Goal: Task Accomplishment & Management: Complete application form

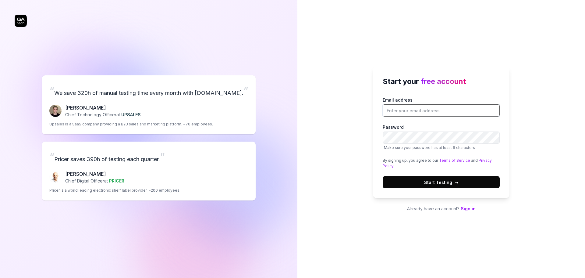
click at [402, 106] on input "Email address" at bounding box center [441, 110] width 117 height 12
type input "[PERSON_NAME][EMAIL_ADDRESS][PERSON_NAME][DOMAIN_NAME]"
click at [436, 185] on button "Start Testing →" at bounding box center [441, 182] width 117 height 12
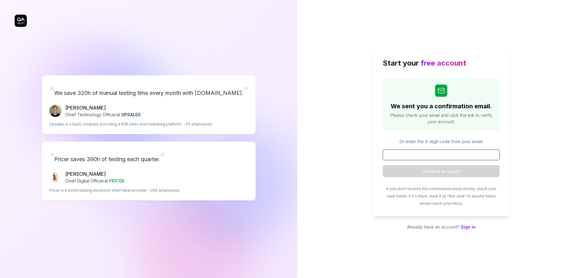
paste input "336301"
type input "336301"
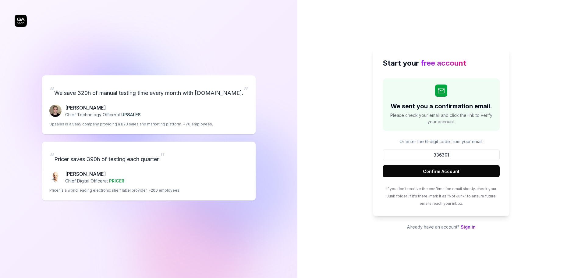
click at [447, 169] on button "Confirm Account" at bounding box center [441, 171] width 117 height 12
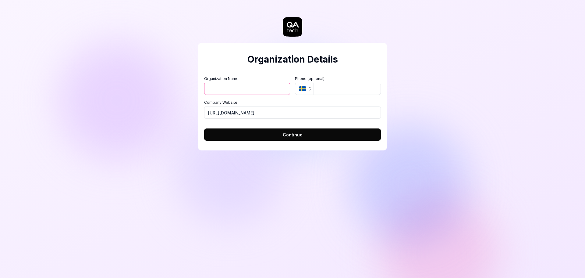
click at [304, 90] on icon "button" at bounding box center [302, 88] width 7 height 5
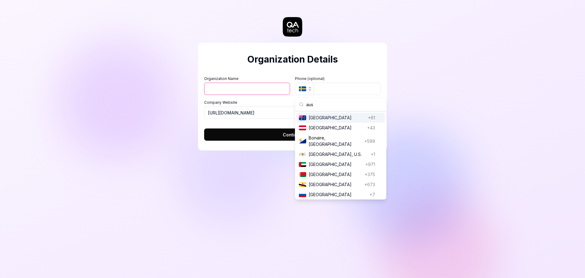
type input "aus"
click at [317, 116] on span "[GEOGRAPHIC_DATA]" at bounding box center [337, 117] width 57 height 6
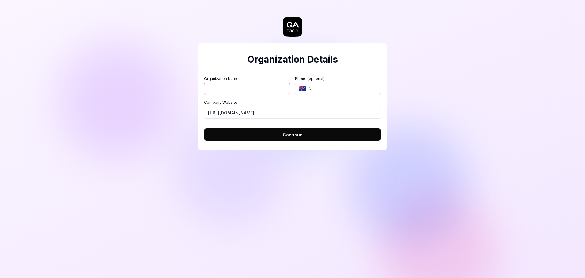
click at [239, 88] on input "Organization Name" at bounding box center [247, 89] width 86 height 12
type input "Camplify"
click at [283, 135] on span "Continue" at bounding box center [293, 134] width 20 height 6
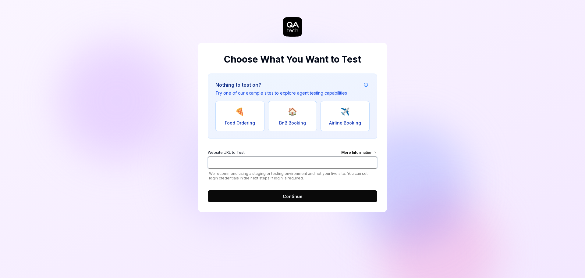
click at [217, 163] on input "Website URL to Test More Information" at bounding box center [292, 162] width 169 height 12
paste input "[URL][DOMAIN_NAME]"
type input "[URL][DOMAIN_NAME]"
click at [288, 195] on span "Continue" at bounding box center [293, 196] width 20 height 6
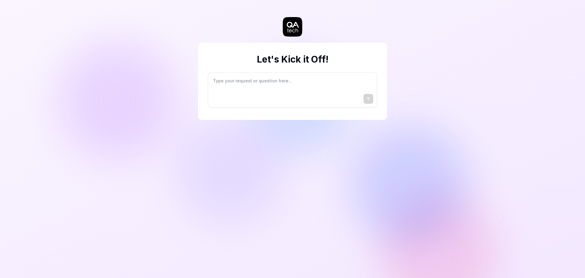
type textarea "*"
type textarea "I"
type textarea "*"
type textarea "I"
type textarea "*"
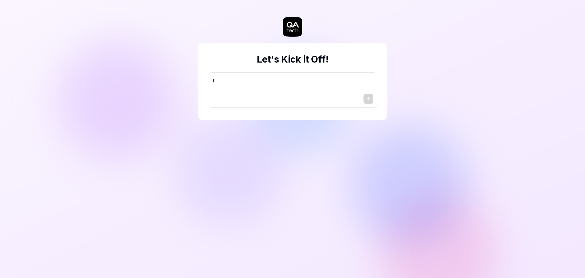
type textarea "I w"
type textarea "*"
type textarea "I wa"
type textarea "*"
type textarea "I wan"
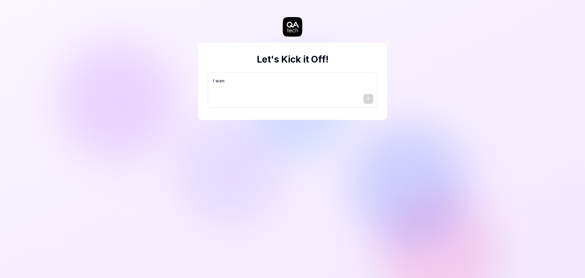
type textarea "*"
type textarea "I want"
type textarea "*"
type textarea "I want"
type textarea "*"
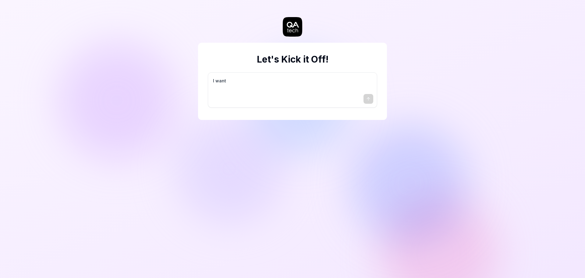
type textarea "I want a"
type textarea "*"
type textarea "I want a"
type textarea "*"
type textarea "I want a g"
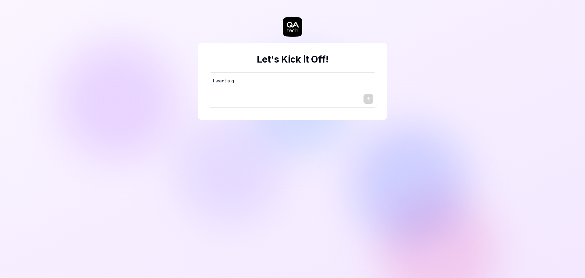
type textarea "*"
type textarea "I want a go"
type textarea "*"
type textarea "I want a goo"
type textarea "*"
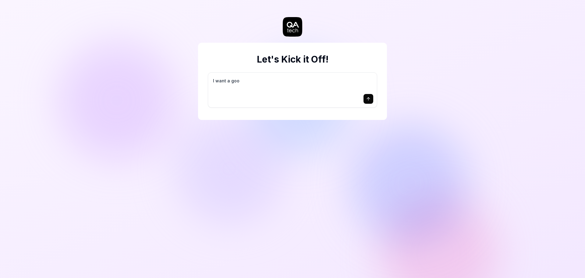
type textarea "I want a good"
type textarea "*"
type textarea "I want a good"
type textarea "*"
type textarea "I want a good t"
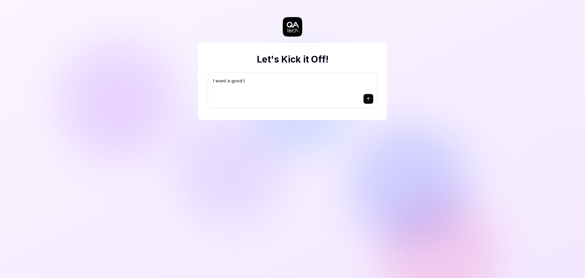
type textarea "*"
type textarea "I want a good te"
type textarea "*"
type textarea "I want a good tes"
type textarea "*"
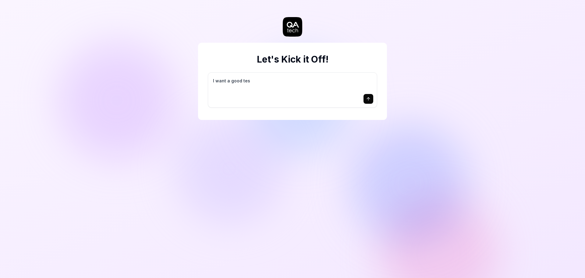
type textarea "I want a good test"
type textarea "*"
type textarea "I want a good test"
type textarea "*"
type textarea "I want a good test s"
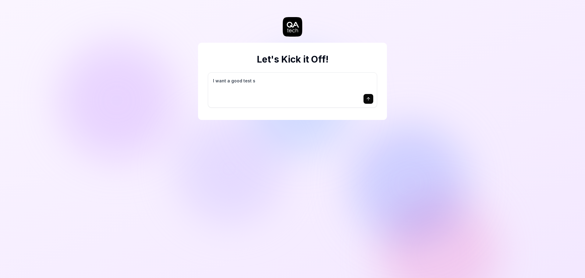
type textarea "*"
type textarea "I want a good test se"
type textarea "*"
type textarea "I want a good test set"
type textarea "*"
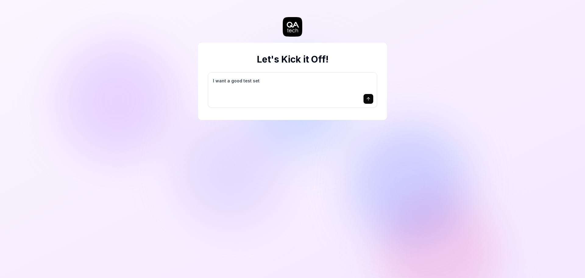
type textarea "I want a good test setu"
type textarea "*"
type textarea "I want a good test setup"
type textarea "*"
type textarea "I want a good test setup"
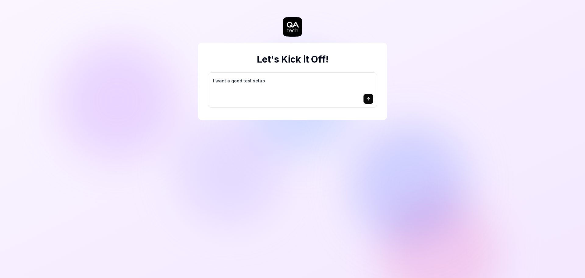
type textarea "*"
type textarea "I want a good test setup f"
type textarea "*"
type textarea "I want a good test setup fo"
type textarea "*"
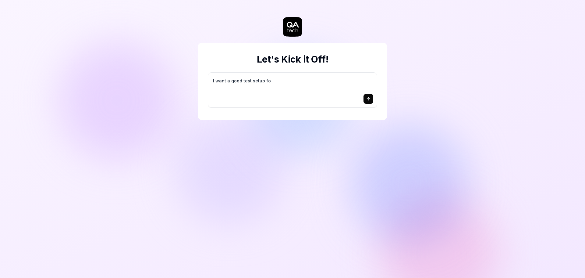
type textarea "I want a good test setup for"
type textarea "*"
type textarea "I want a good test setup for"
type textarea "*"
type textarea "I want a good test setup for m"
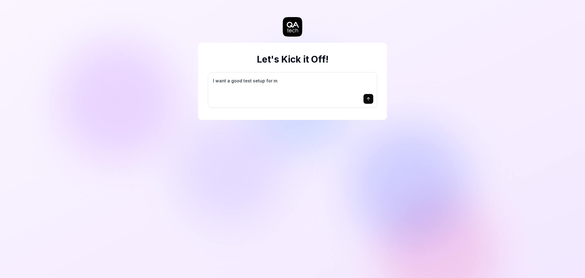
type textarea "*"
type textarea "I want a good test setup for my"
type textarea "*"
type textarea "I want a good test setup for my"
type textarea "*"
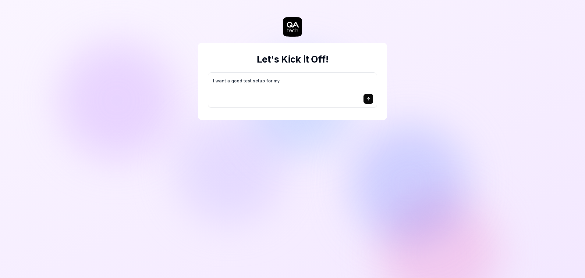
type textarea "I want a good test setup for my s"
type textarea "*"
type textarea "I want a good test setup for my si"
type textarea "*"
type textarea "I want a good test setup for my sit"
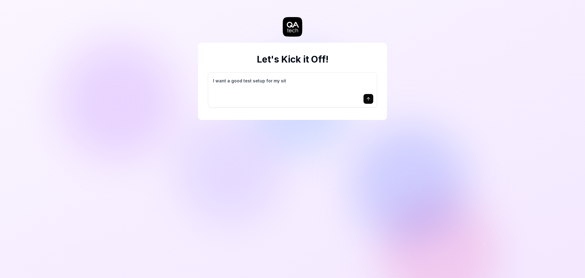
type textarea "*"
type textarea "I want a good test setup for my site"
type textarea "*"
type textarea "I want a good test setup for my site"
type textarea "*"
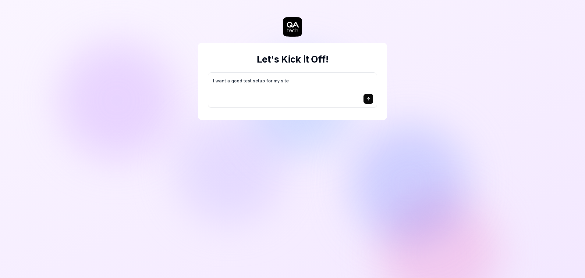
type textarea "I want a good test setup for my site -"
type textarea "*"
type textarea "I want a good test setup for my site -"
type textarea "*"
type textarea "I want a good test setup for my site - h"
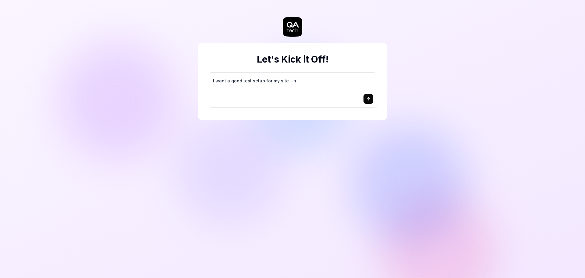
type textarea "*"
type textarea "I want a good test setup for my site - he"
type textarea "*"
type textarea "I want a good test setup for my site - hel"
type textarea "*"
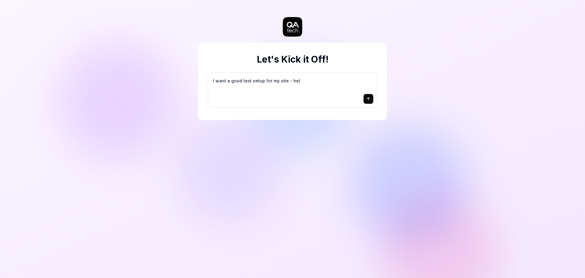
type textarea "I want a good test setup for my site - help"
type textarea "*"
type textarea "I want a good test setup for my site - help"
type textarea "*"
type textarea "I want a good test setup for my site - help m"
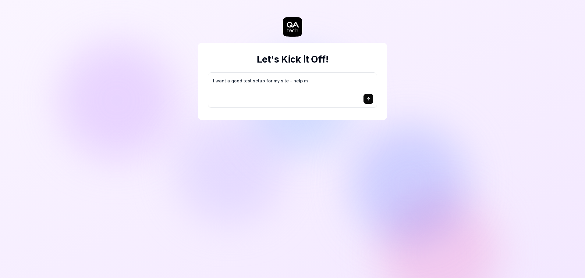
type textarea "*"
type textarea "I want a good test setup for my site - help me"
type textarea "*"
type textarea "I want a good test setup for my site - help me"
type textarea "*"
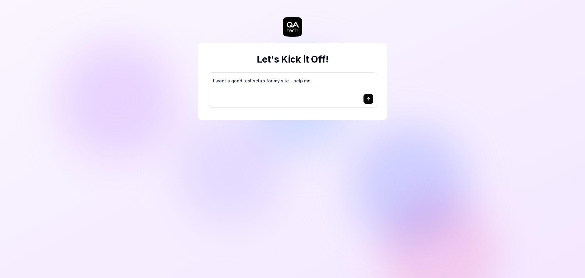
type textarea "I want a good test setup for my site - help me c"
type textarea "*"
type textarea "I want a good test setup for my site - help me cr"
type textarea "*"
type textarea "I want a good test setup for my site - help me cre"
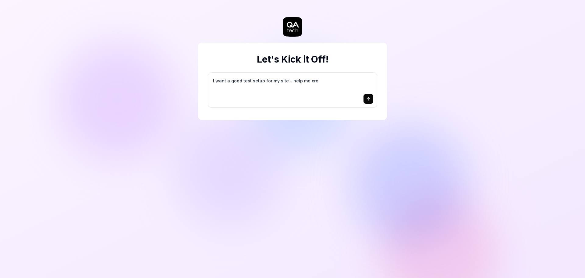
type textarea "*"
type textarea "I want a good test setup for my site - help me crea"
type textarea "*"
type textarea "I want a good test setup for my site - help me creat"
type textarea "*"
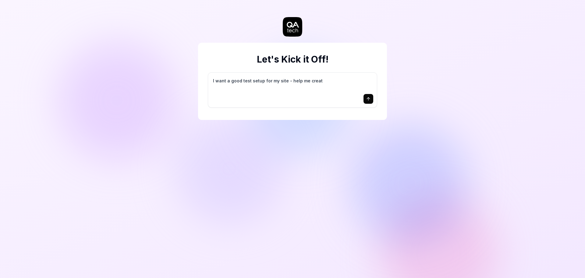
type textarea "I want a good test setup for my site - help me create"
type textarea "*"
type textarea "I want a good test setup for my site - help me create"
type textarea "*"
type textarea "I want a good test setup for my site - help me create t"
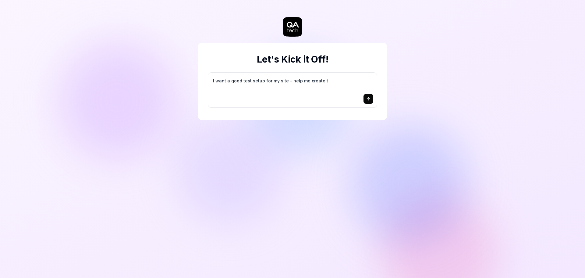
type textarea "*"
type textarea "I want a good test setup for my site - help me create th"
type textarea "*"
type textarea "I want a good test setup for my site - help me create the"
type textarea "*"
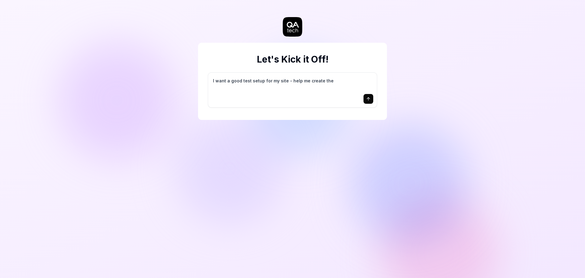
type textarea "I want a good test setup for my site - help me create the"
type textarea "*"
type textarea "I want a good test setup for my site - help me create the f"
type textarea "*"
type textarea "I want a good test setup for my site - help me create the fi"
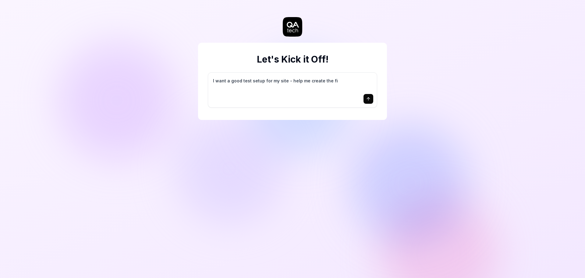
type textarea "*"
type textarea "I want a good test setup for my site - help me create the fir"
type textarea "*"
type textarea "I want a good test setup for my site - help me create the firs"
type textarea "*"
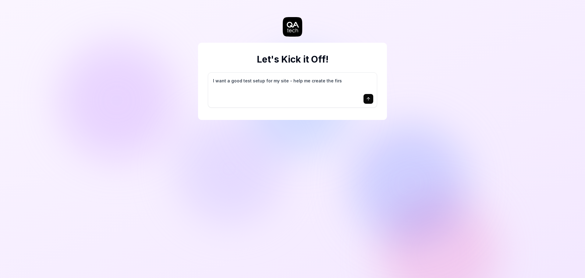
type textarea "I want a good test setup for my site - help me create the first"
type textarea "*"
type textarea "I want a good test setup for my site - help me create the first"
type textarea "*"
type textarea "I want a good test setup for my site - help me create the first 3"
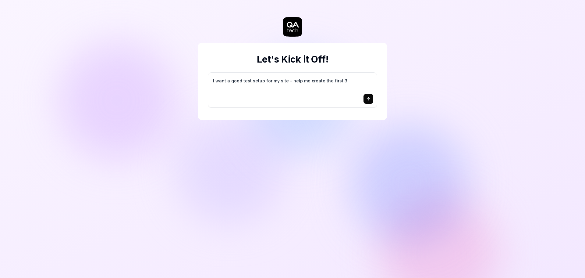
type textarea "*"
type textarea "I want a good test setup for my site - help me create the first 3-"
type textarea "*"
type textarea "I want a good test setup for my site - help me create the first 3-5"
type textarea "*"
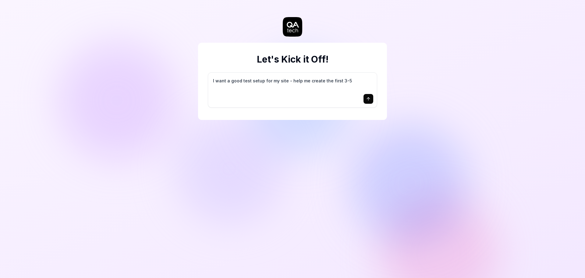
type textarea "I want a good test setup for my site - help me create the first 3-5"
type textarea "*"
type textarea "I want a good test setup for my site - help me create the first 3-5 t"
type textarea "*"
type textarea "I want a good test setup for my site - help me create the first 3-5 te"
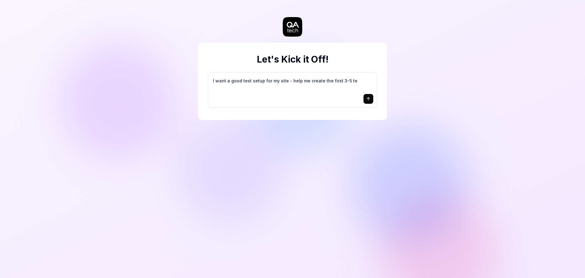
type textarea "*"
type textarea "I want a good test setup for my site - help me create the first 3-5 tes"
type textarea "*"
type textarea "I want a good test setup for my site - help me create the first 3-5 test"
type textarea "*"
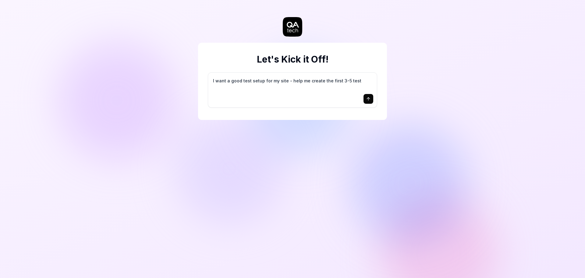
type textarea "I want a good test setup for my site - help me create the first 3-5 test"
type textarea "*"
type textarea "I want a good test setup for my site - help me create the first 3-5 test c"
type textarea "*"
type textarea "I want a good test setup for my site - help me create the first 3-5 test ca"
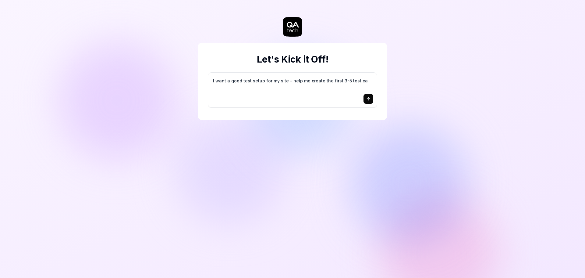
type textarea "*"
type textarea "I want a good test setup for my site - help me create the first 3-5 test cas"
type textarea "*"
type textarea "I want a good test setup for my site - help me create the first 3-5 test case"
type textarea "*"
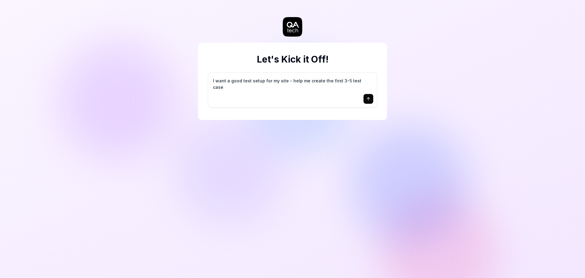
type textarea "I want a good test setup for my site - help me create the first 3-5 test cases"
click at [257, 84] on textarea "I want a good test setup for my site - help me create the first 3-5 test cases" at bounding box center [292, 83] width 161 height 15
drag, startPoint x: 213, startPoint y: 81, endPoint x: 438, endPoint y: 88, distance: 225.2
click at [438, 88] on div "Let's Kick it Off! I want a good test setup for my site - help me create the fi…" at bounding box center [292, 139] width 585 height 278
type textarea "*"
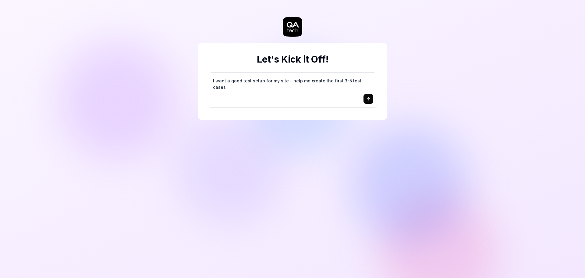
type textarea "C"
type textarea "*"
type textarea "Cr"
type textarea "*"
type textarea "Cre"
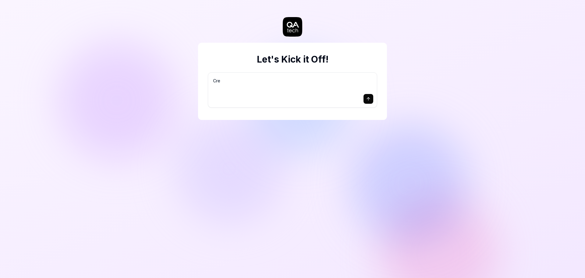
type textarea "*"
type textarea "Crea"
type textarea "*"
type textarea "Creat"
type textarea "*"
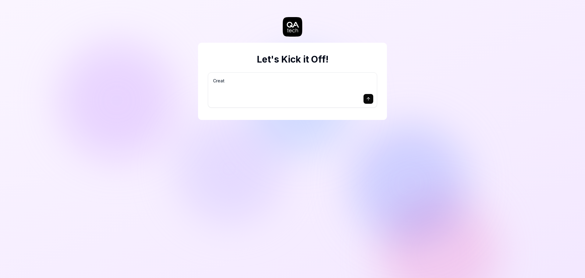
type textarea "Create"
type textarea "*"
type textarea "Create"
type textarea "*"
type textarea "Create c"
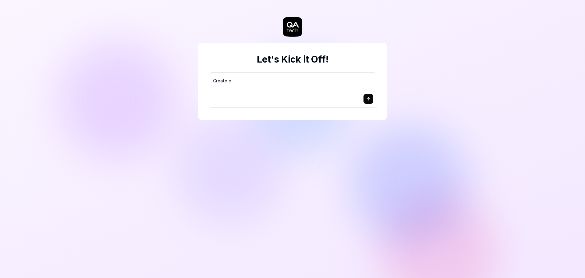
type textarea "*"
type textarea "Create co"
type textarea "*"
type textarea "Create cou"
type textarea "*"
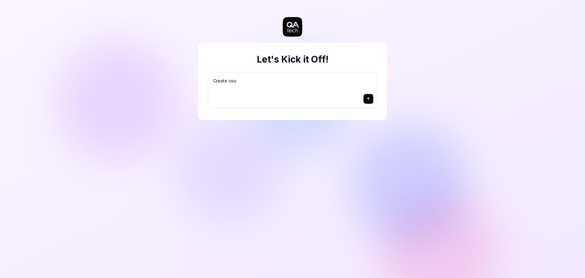
type textarea "Create coup"
type textarea "*"
type textarea "Create coupl"
type textarea "*"
type textarea "Create couple"
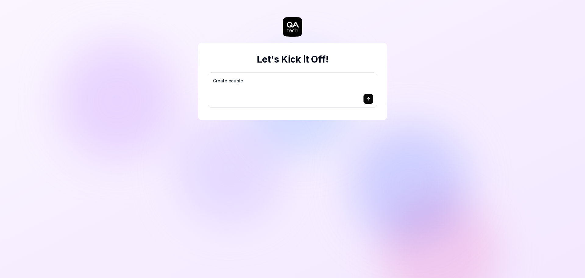
type textarea "*"
type textarea "Create couple"
type textarea "*"
type textarea "Create couple o"
type textarea "*"
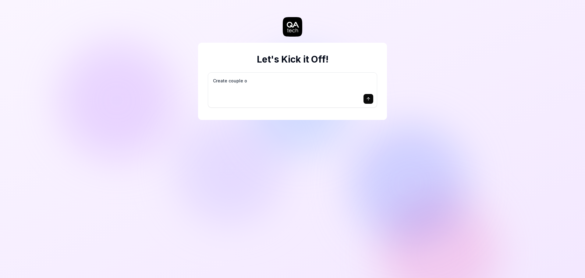
type textarea "Create couple of"
type textarea "*"
type textarea "Create couple of"
type textarea "*"
type textarea "Create couple of e"
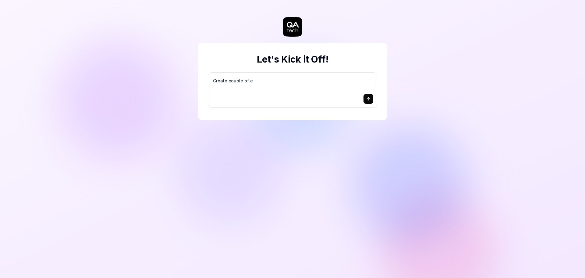
type textarea "*"
type textarea "Create couple of e2"
type textarea "*"
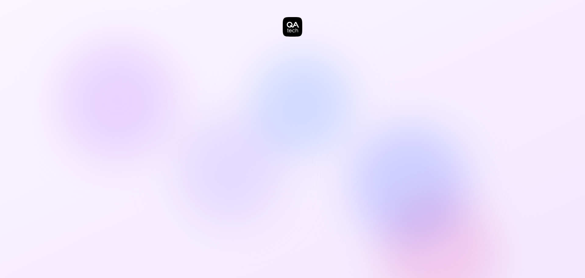
click at [180, 86] on div at bounding box center [292, 139] width 585 height 278
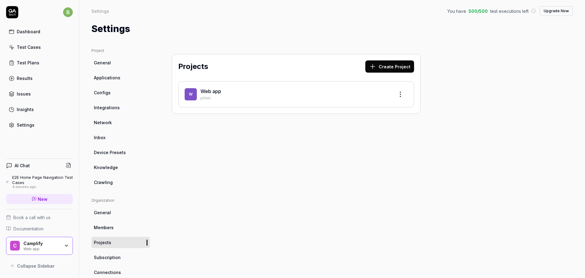
click at [288, 177] on div "Projects Create Project W Web app pfmH" at bounding box center [296, 200] width 273 height 305
click at [192, 100] on span "W" at bounding box center [191, 94] width 12 height 12
click at [208, 91] on link "Web app" at bounding box center [210, 91] width 21 height 6
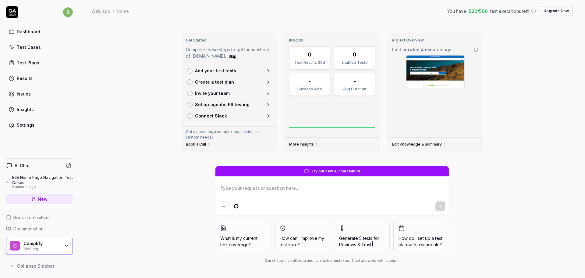
click at [39, 178] on div "E2E Home Page Navigation Test Cases" at bounding box center [42, 180] width 61 height 10
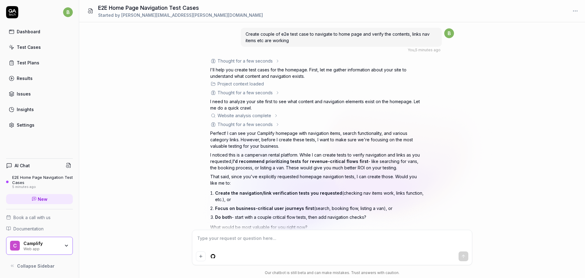
scroll to position [15, 0]
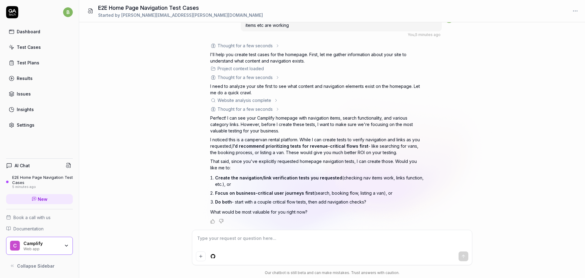
click at [211, 239] on textarea at bounding box center [332, 240] width 272 height 15
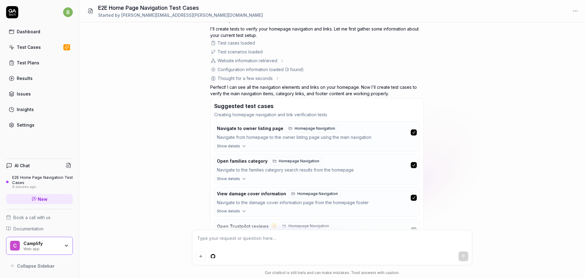
scroll to position [257, 0]
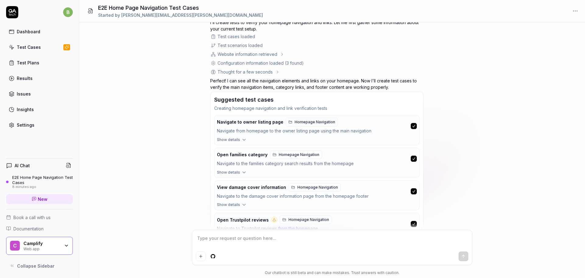
click at [241, 139] on icon "button" at bounding box center [243, 139] width 5 height 5
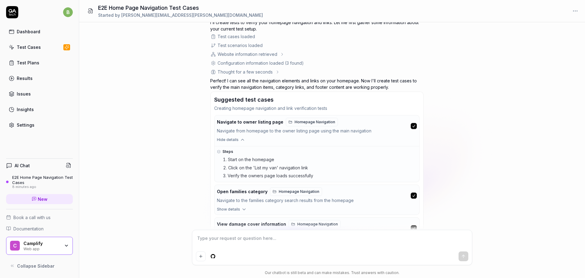
click at [241, 139] on icon "button" at bounding box center [242, 140] width 3 height 2
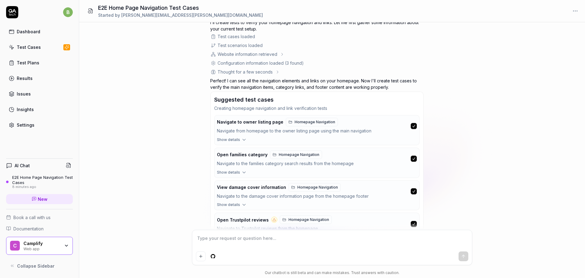
click at [243, 172] on icon "button" at bounding box center [244, 172] width 3 height 2
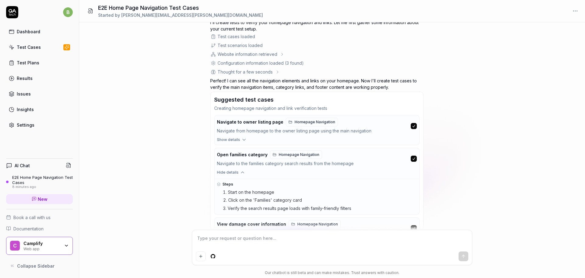
click at [242, 172] on icon "button" at bounding box center [242, 171] width 5 height 5
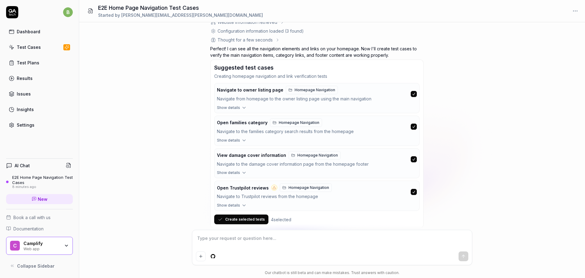
scroll to position [302, 0]
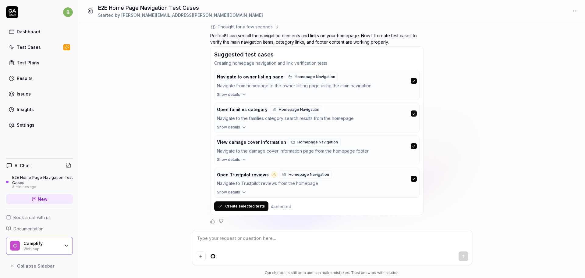
click at [244, 207] on button "Create selected tests" at bounding box center [241, 206] width 54 height 10
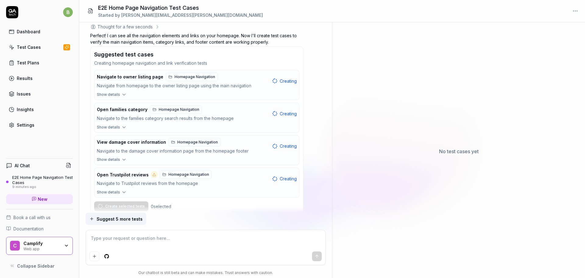
scroll to position [319, 0]
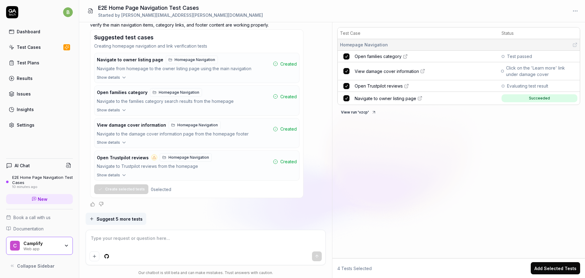
click at [105, 239] on textarea at bounding box center [206, 240] width 232 height 15
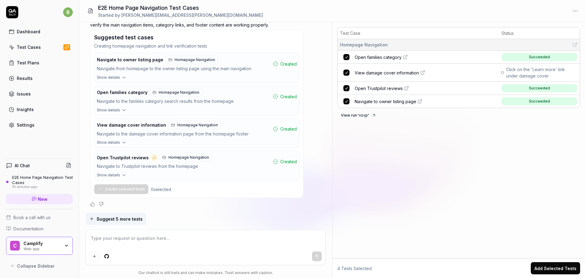
click at [124, 218] on span "Suggest 5 more tests" at bounding box center [120, 218] width 46 height 6
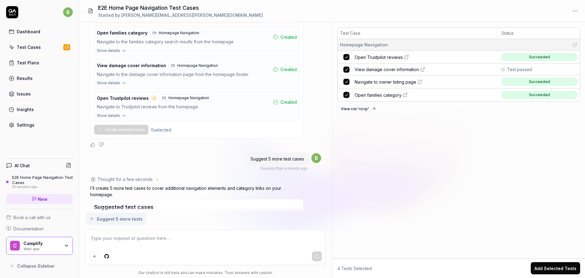
scroll to position [519, 0]
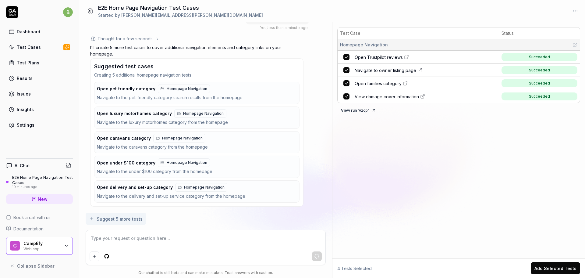
click at [371, 71] on span "Navigate to owner listing page" at bounding box center [386, 70] width 62 height 6
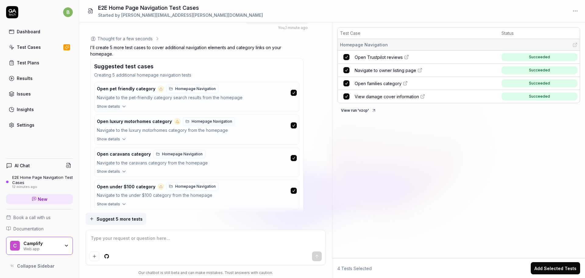
scroll to position [581, 0]
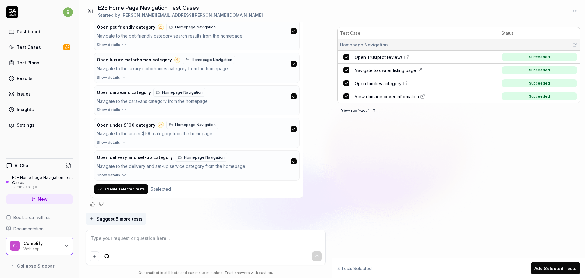
click at [124, 240] on textarea at bounding box center [206, 240] width 232 height 15
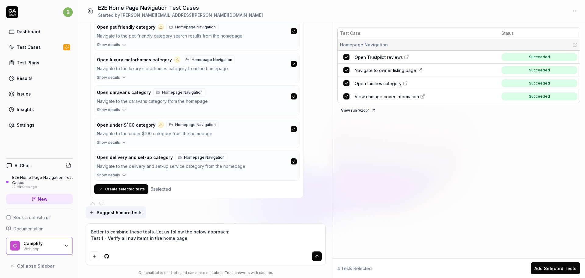
scroll to position [587, 0]
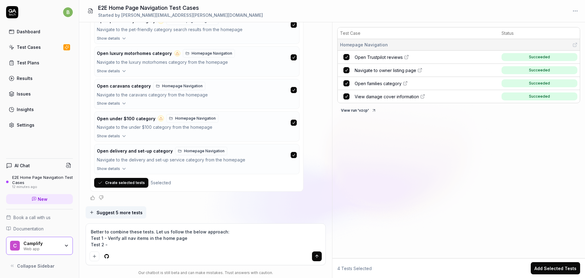
click at [185, 239] on textarea "Better to combine these tests. Let us follow the below approach: Test 1 - Verif…" at bounding box center [206, 238] width 232 height 22
click at [147, 247] on textarea "Better to combine these tests. Let us follow the below approach: Test 1 - Verif…" at bounding box center [206, 238] width 232 height 22
click at [129, 244] on textarea "Better to combine these tests. Let us follow the below approach: Test 1 - Verif…" at bounding box center [206, 238] width 232 height 22
drag, startPoint x: 129, startPoint y: 244, endPoint x: 109, endPoint y: 243, distance: 19.8
click at [108, 243] on textarea "Better to combine these tests. Let us follow the below approach: Test 1 - Verif…" at bounding box center [206, 238] width 232 height 22
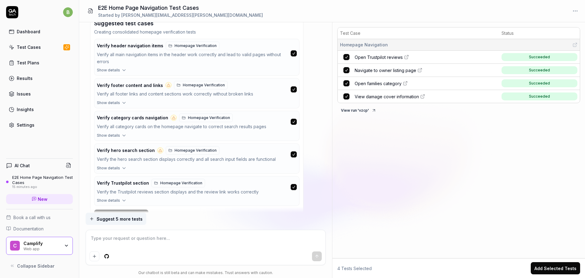
scroll to position [874, 0]
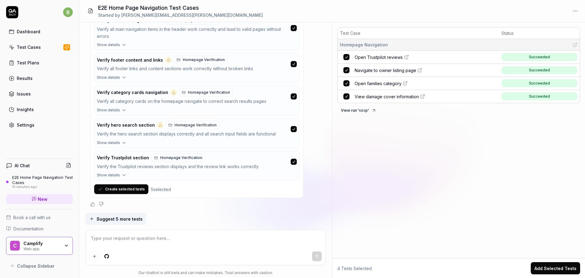
click at [118, 189] on button "Create selected tests" at bounding box center [121, 189] width 54 height 10
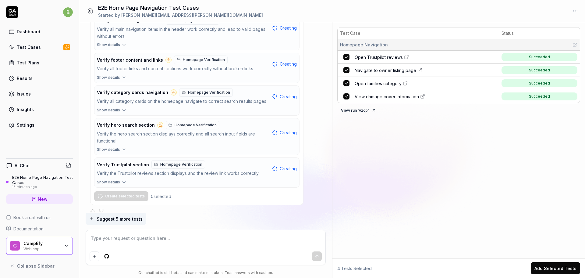
scroll to position [881, 0]
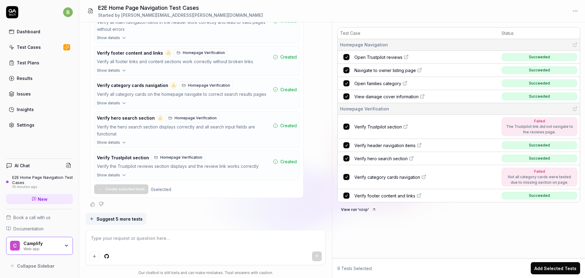
click at [384, 144] on span "Verify header navigation items" at bounding box center [384, 145] width 61 height 6
click at [136, 241] on textarea at bounding box center [206, 240] width 232 height 15
click at [320, 258] on button "submit" at bounding box center [317, 256] width 10 height 10
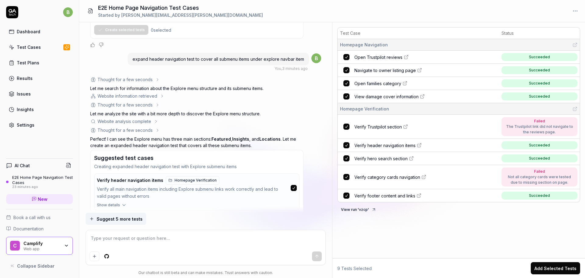
scroll to position [1070, 0]
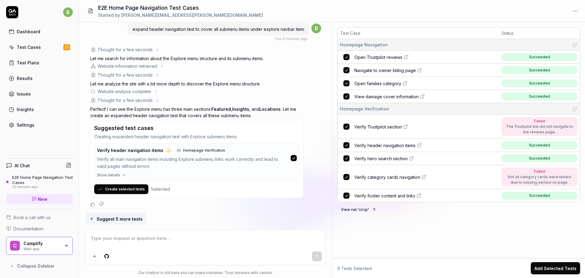
click at [130, 187] on button "Create selected tests" at bounding box center [121, 189] width 54 height 10
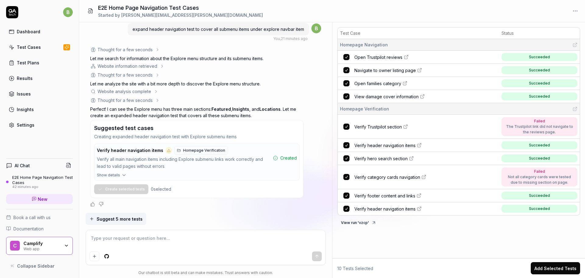
click at [195, 162] on div "Verify all main navigation items including Explore submenu links work correctly…" at bounding box center [184, 163] width 174 height 14
click at [122, 176] on icon "button" at bounding box center [123, 174] width 5 height 5
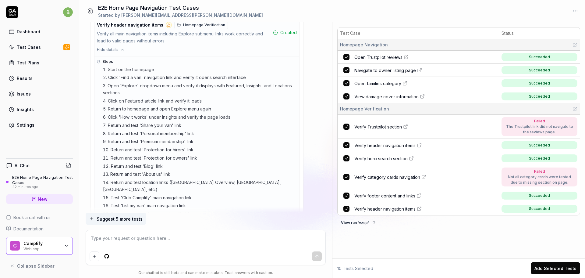
scroll to position [1165, 0]
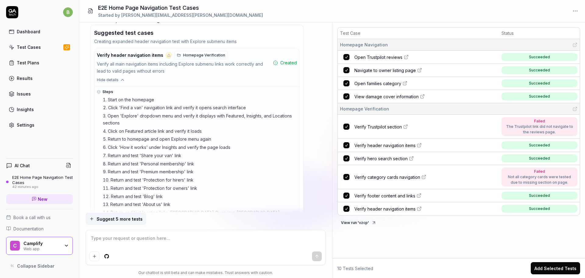
click at [388, 208] on span "Verify header navigation items" at bounding box center [384, 208] width 61 height 6
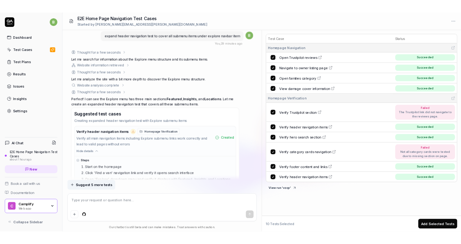
scroll to position [1143, 0]
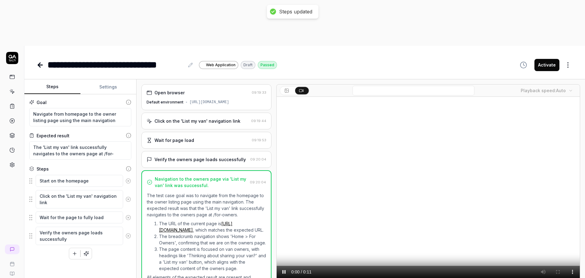
scroll to position [214, 0]
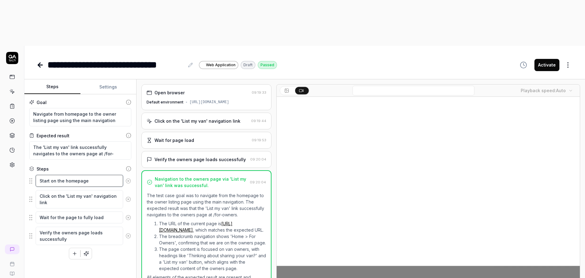
click at [56, 175] on textarea "Start on the homepage" at bounding box center [79, 181] width 87 height 12
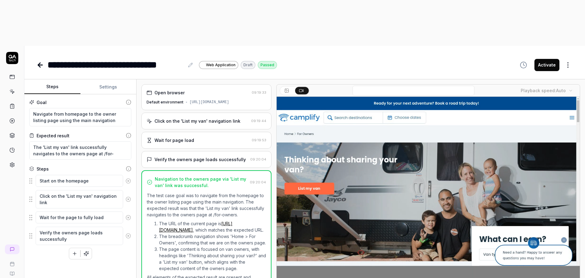
click at [31, 174] on fieldset "Start on the homepage Click on the 'List my van' navigation link Wait for the p…" at bounding box center [80, 209] width 102 height 71
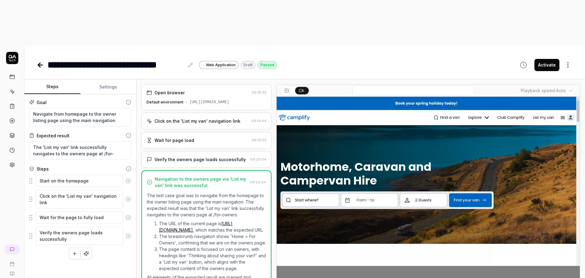
scroll to position [0, 0]
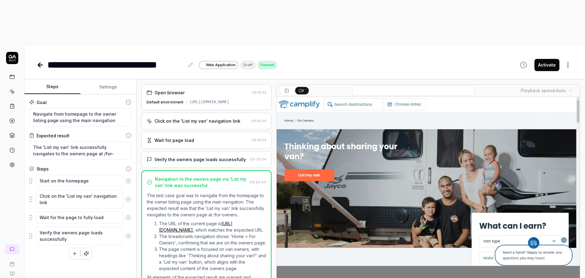
click at [104, 80] on button "Settings" at bounding box center [108, 87] width 56 height 15
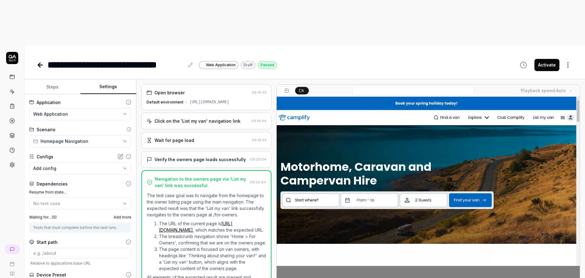
type textarea "*"
click at [53, 80] on button "Steps" at bounding box center [52, 87] width 56 height 15
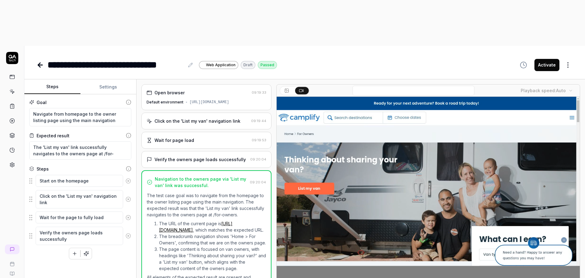
click at [42, 165] on div "Steps" at bounding box center [43, 168] width 12 height 6
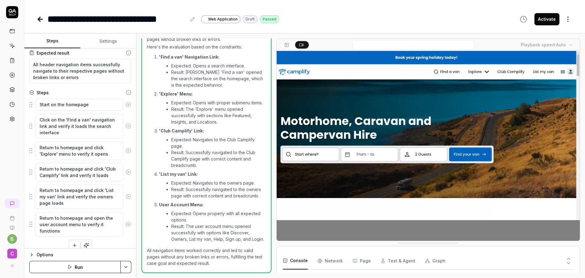
scroll to position [51, 0]
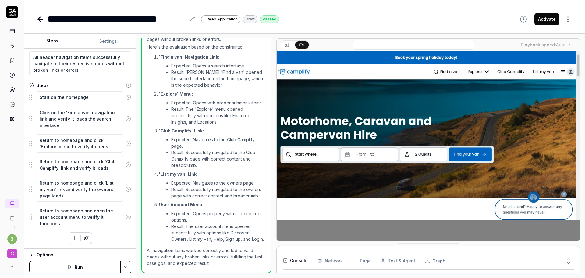
click at [545, 19] on button "Activate" at bounding box center [546, 19] width 25 height 12
click at [541, 23] on button "Convert to draft" at bounding box center [538, 19] width 42 height 12
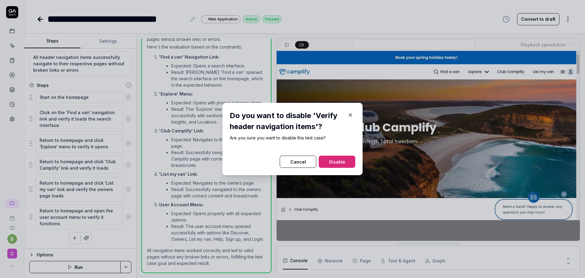
drag, startPoint x: 333, startPoint y: 162, endPoint x: 330, endPoint y: 162, distance: 3.1
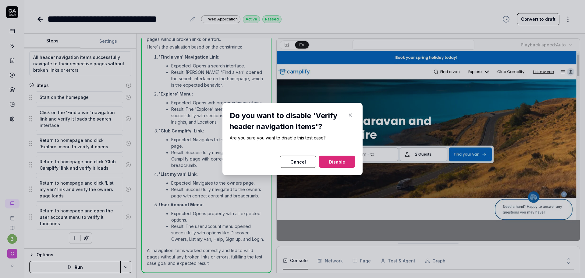
click at [333, 162] on button "Disable" at bounding box center [337, 161] width 37 height 12
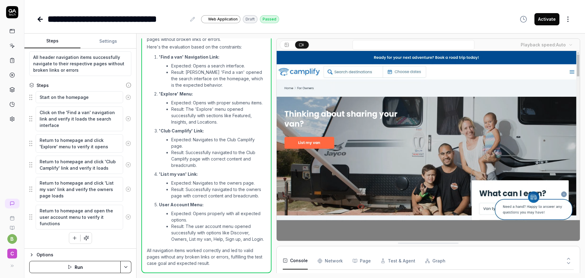
type textarea "*"
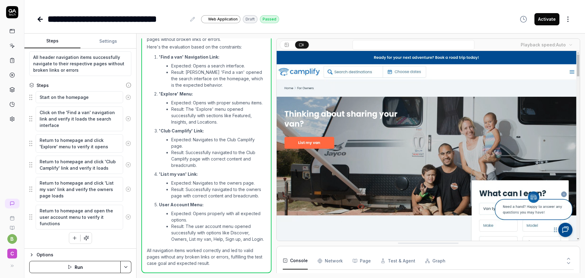
click at [113, 40] on button "Settings" at bounding box center [108, 41] width 56 height 15
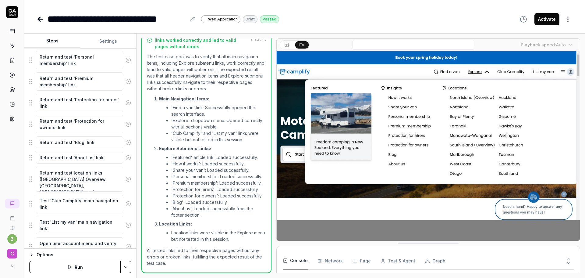
scroll to position [267, 0]
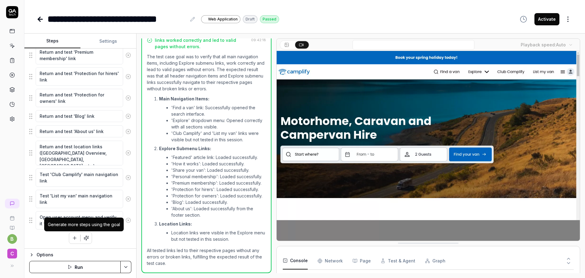
click at [84, 239] on icon "button" at bounding box center [86, 237] width 5 height 5
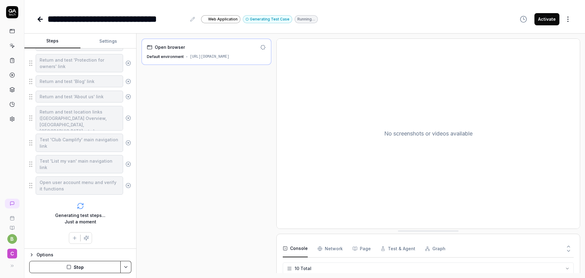
scroll to position [137, 0]
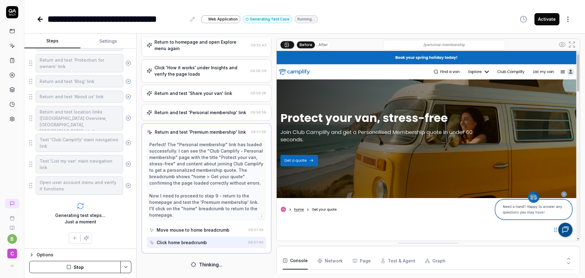
scroll to position [1036, 0]
type textarea "*"
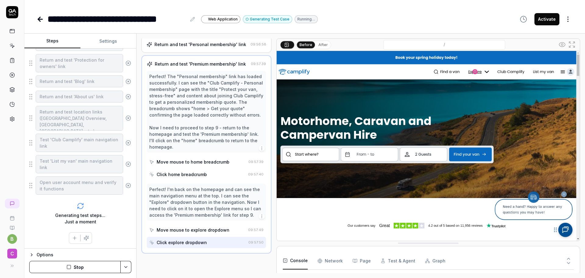
scroll to position [184, 0]
